Goal: Task Accomplishment & Management: Use online tool/utility

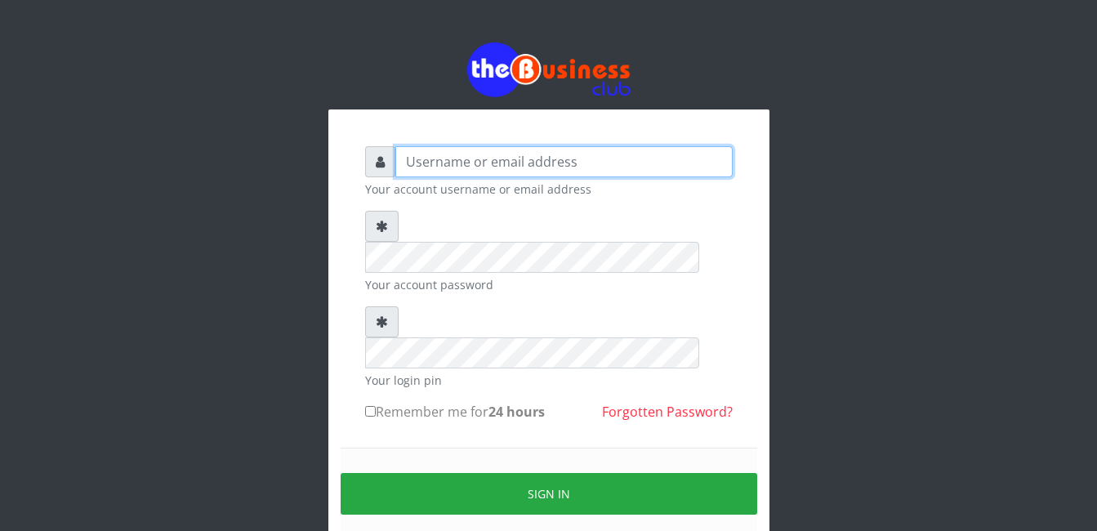
type input "adejimifunmilola829@gmail.com"
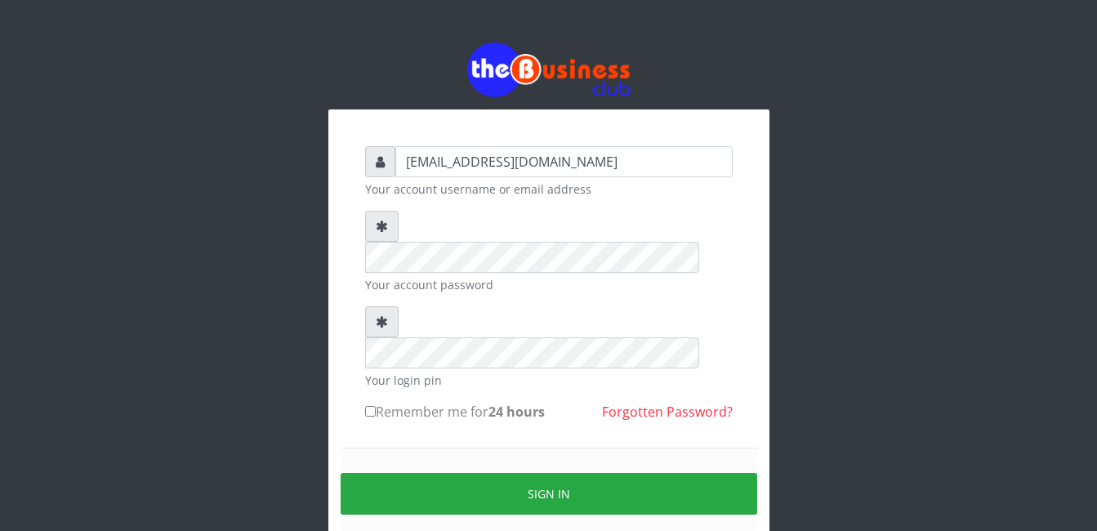
click at [368, 406] on input "Remember me for 24 hours" at bounding box center [370, 411] width 11 height 11
checkbox input "true"
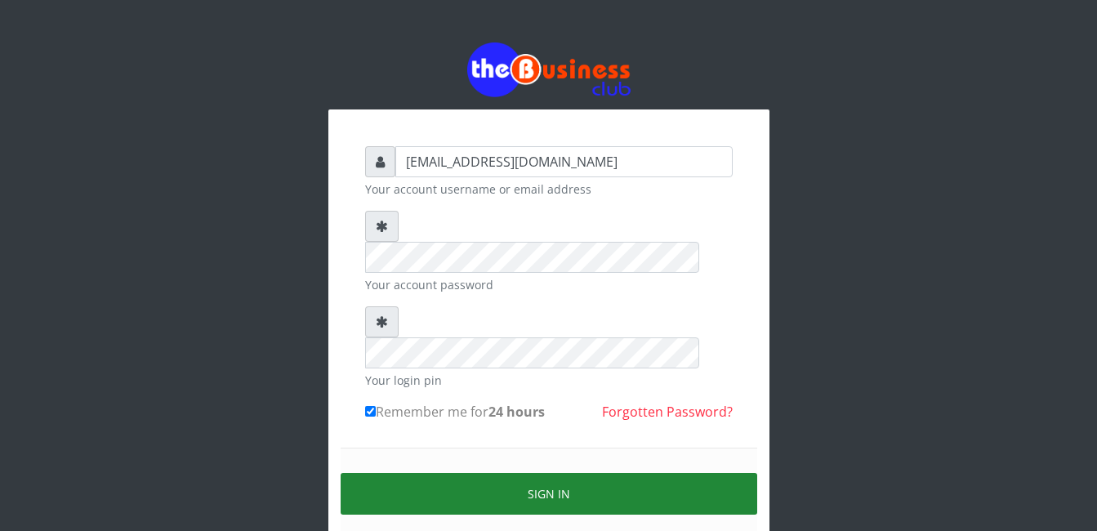
click at [512, 473] on button "Sign in" at bounding box center [549, 494] width 416 height 42
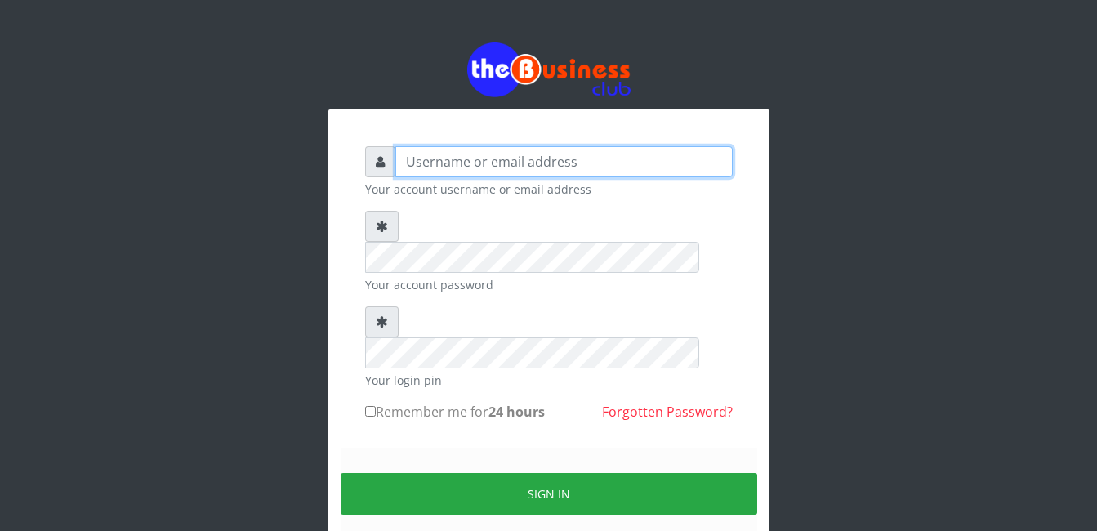
type input "adejimifunmilola829@gmail.com"
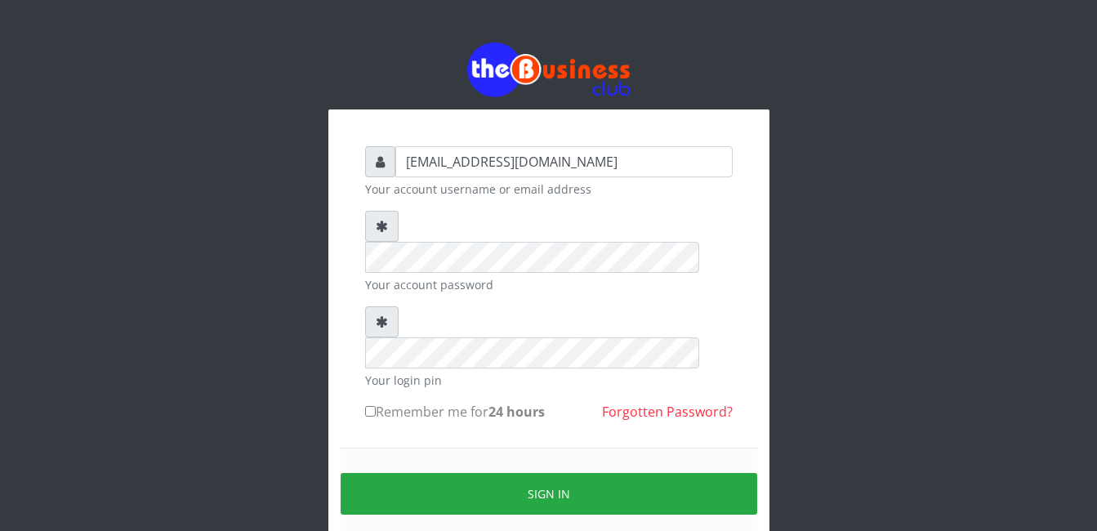
click at [374, 406] on input "Remember me for 24 hours" at bounding box center [370, 411] width 11 height 11
checkbox input "true"
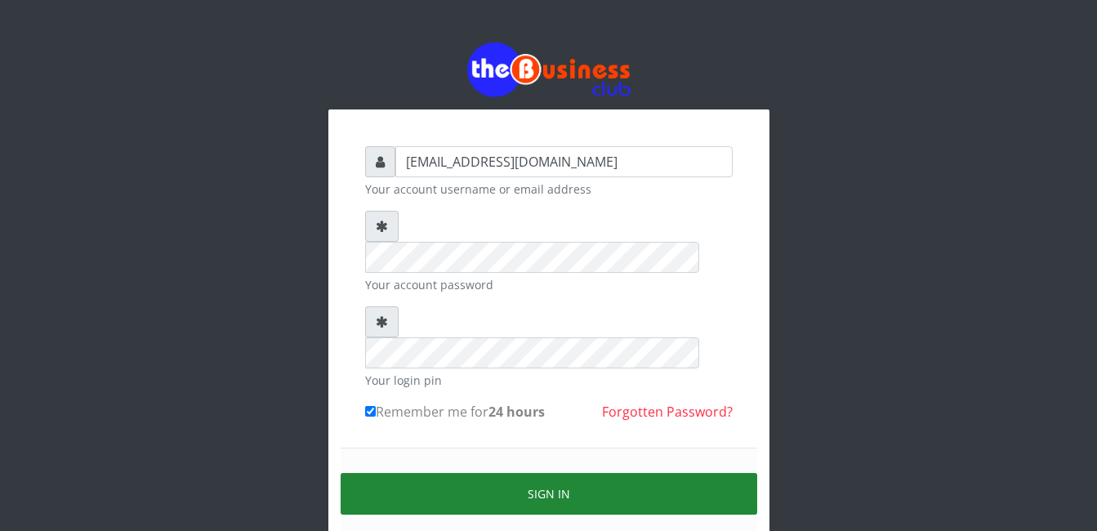
click at [537, 473] on button "Sign in" at bounding box center [549, 494] width 416 height 42
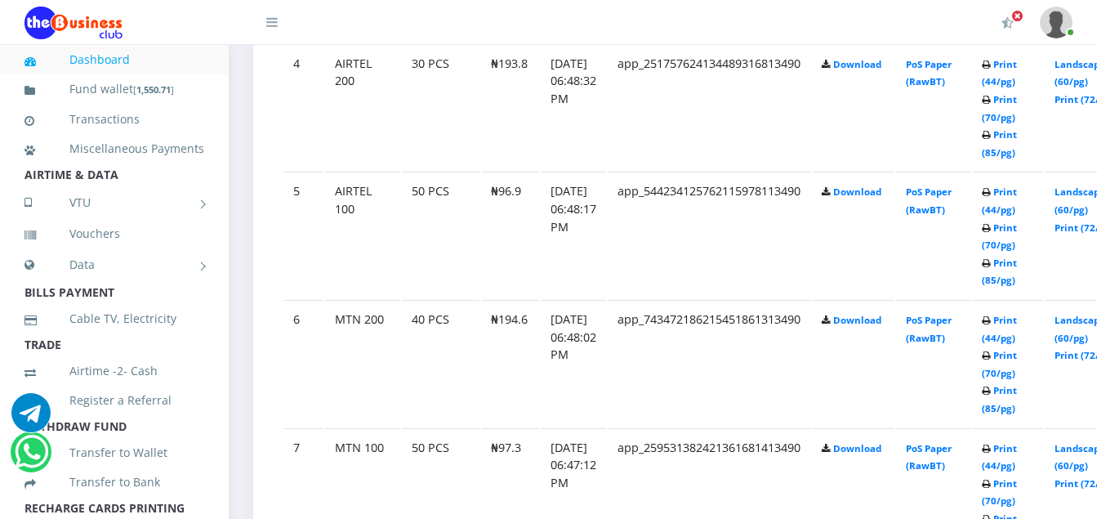
scroll to position [1405, 0]
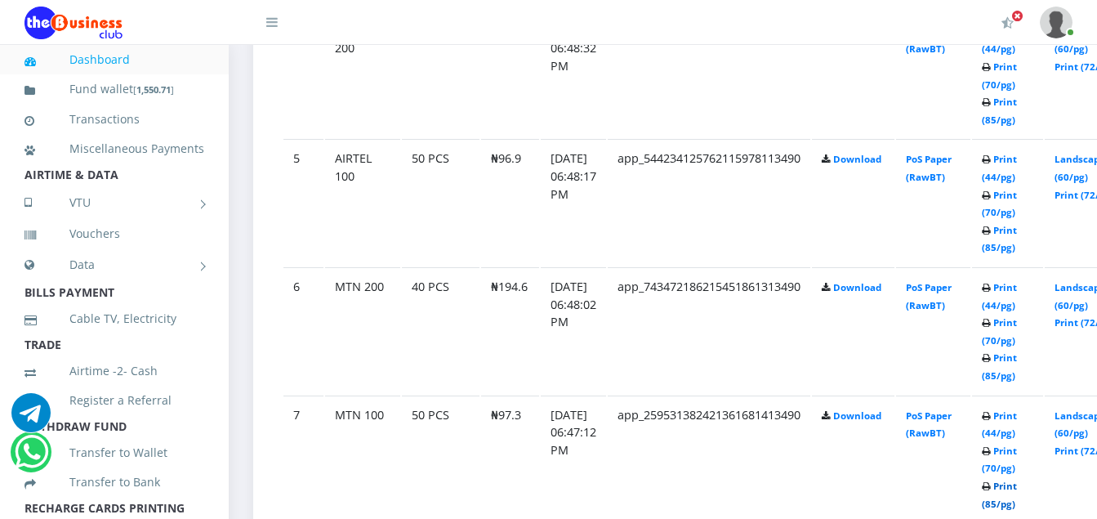
click at [1017, 491] on link "Print (85/pg)" at bounding box center [999, 494] width 35 height 30
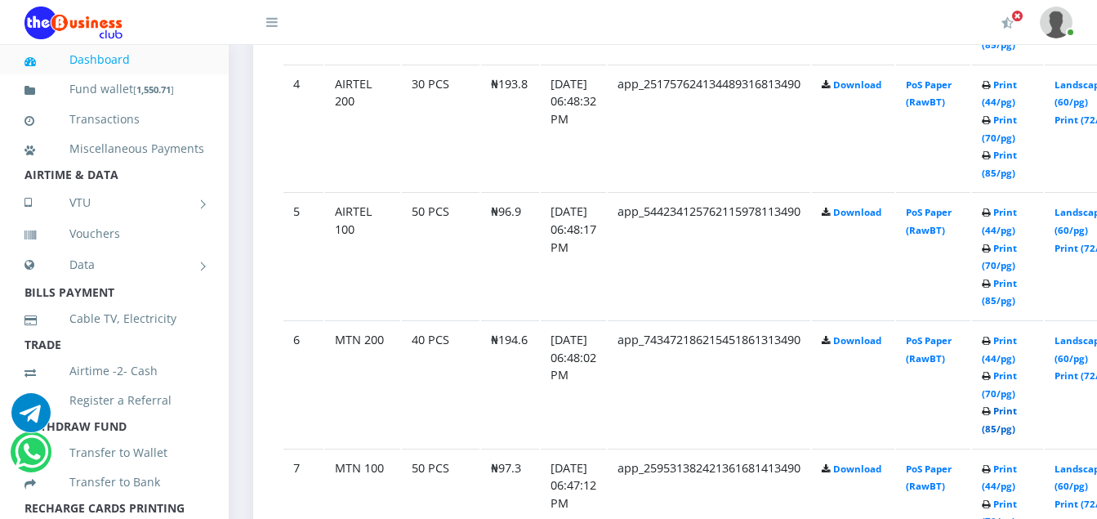
click at [1017, 411] on link "Print (85/pg)" at bounding box center [999, 419] width 35 height 30
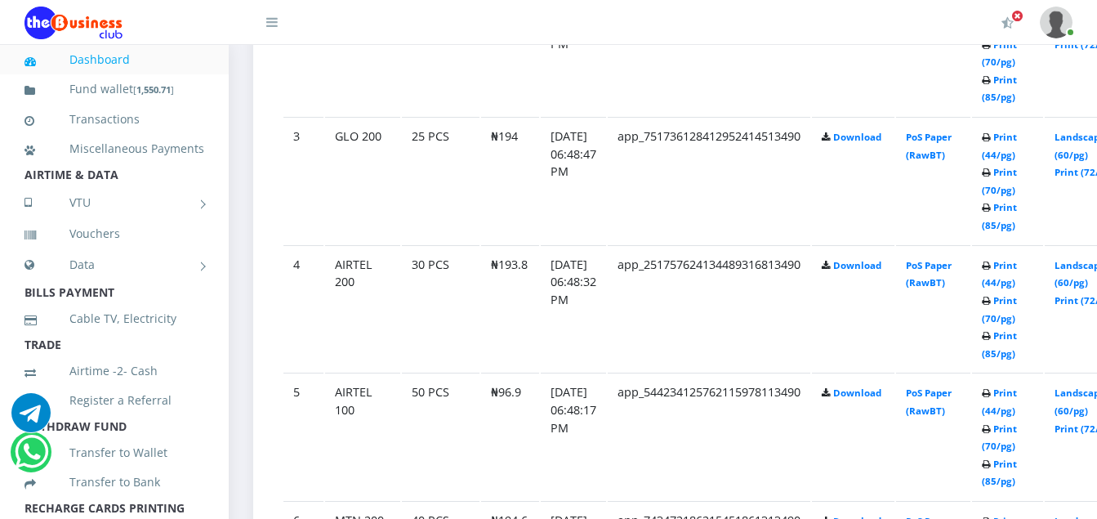
scroll to position [1176, 0]
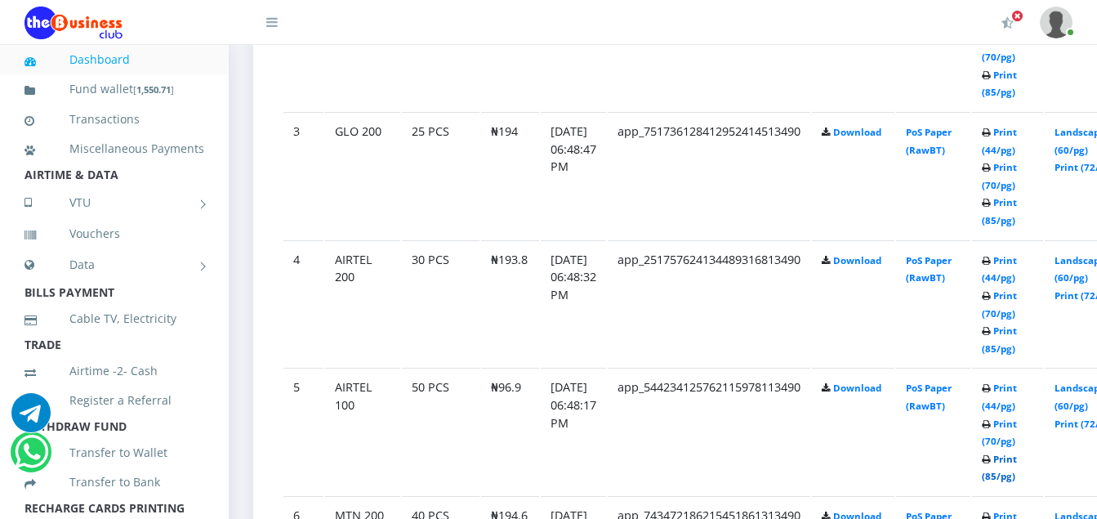
click at [1017, 465] on link "Print (85/pg)" at bounding box center [999, 467] width 35 height 30
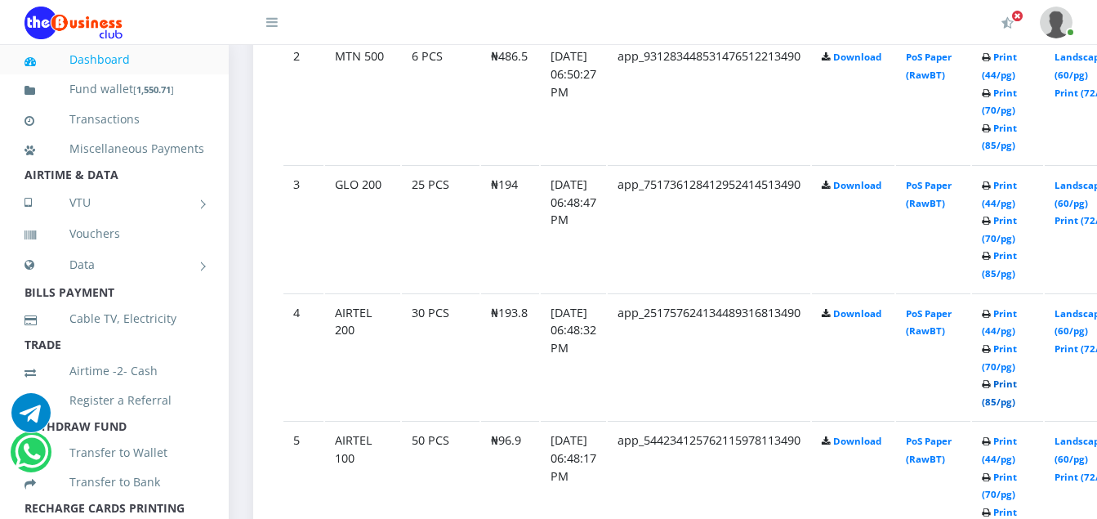
click at [1017, 388] on link "Print (85/pg)" at bounding box center [999, 392] width 35 height 30
click at [1096, 7] on header "My Profile Settings Logout" at bounding box center [548, 22] width 1097 height 45
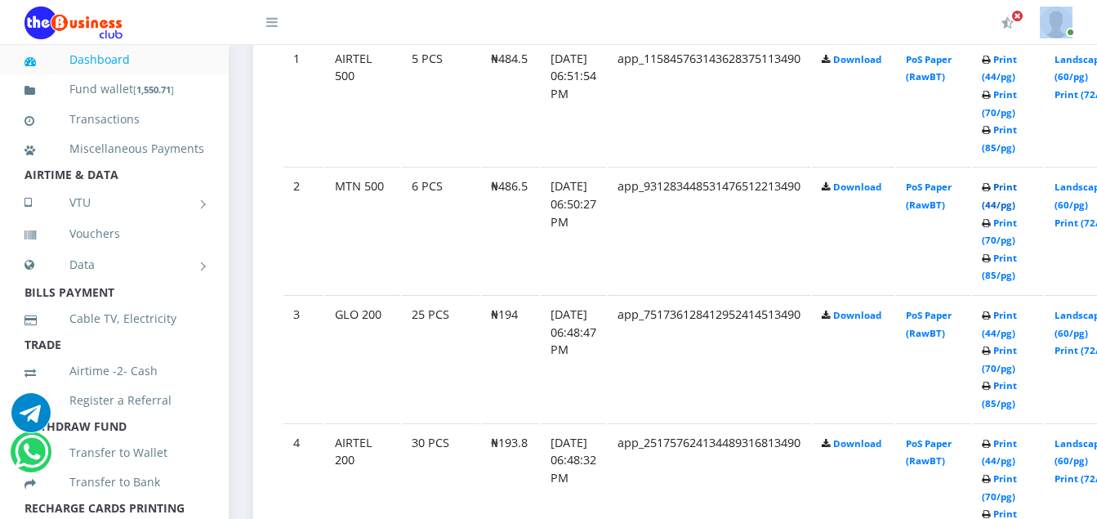
scroll to position [992, 0]
click at [1017, 390] on link "Print (85/pg)" at bounding box center [999, 395] width 35 height 30
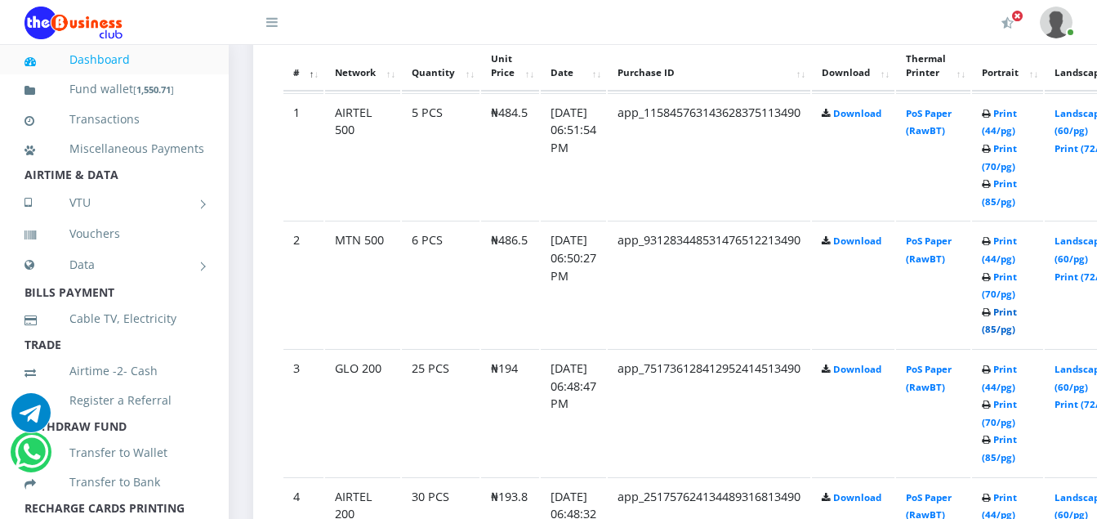
click at [1017, 310] on link "Print (85/pg)" at bounding box center [999, 320] width 35 height 30
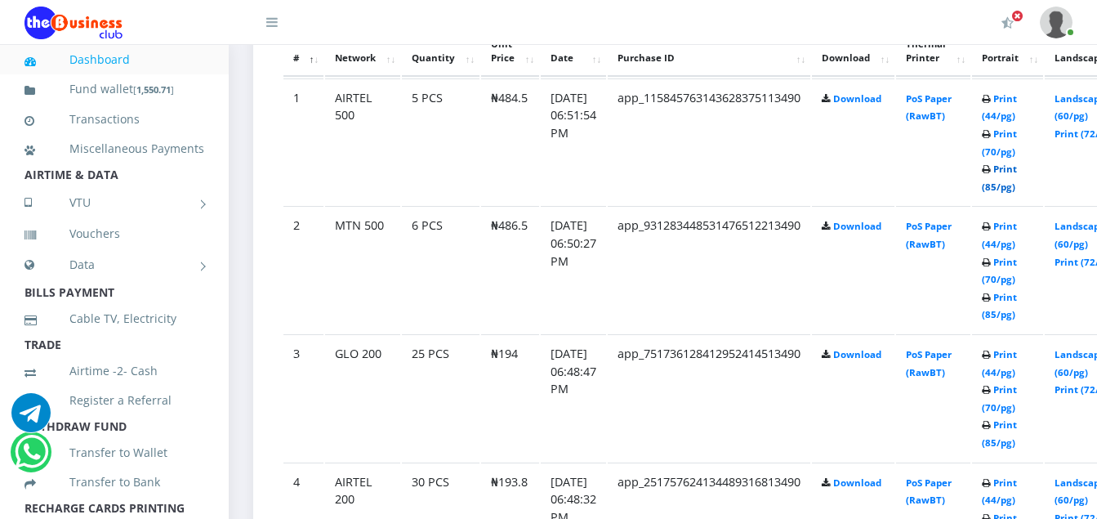
click at [1017, 172] on link "Print (85/pg)" at bounding box center [999, 177] width 35 height 30
